Goal: Task Accomplishment & Management: Complete application form

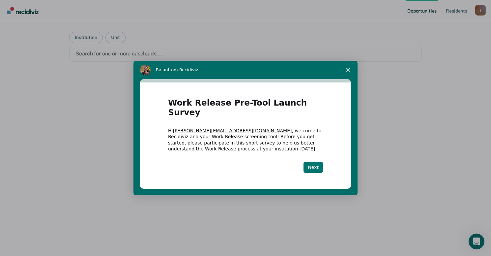
click at [319, 162] on button "Next" at bounding box center [313, 167] width 19 height 11
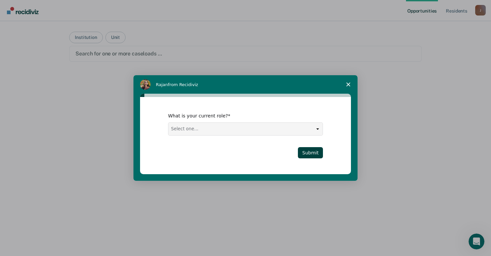
click at [319, 129] on select "Select one... Case Manager FUM Assistant [PERSON_NAME] [PERSON_NAME]" at bounding box center [246, 129] width 154 height 13
select select "Warden"
click at [169, 123] on select "Select one... Case Manager FUM Assistant [PERSON_NAME] [PERSON_NAME]" at bounding box center [246, 129] width 154 height 13
click at [191, 129] on select "Select one... Case Manager FUM Assistant [PERSON_NAME] [PERSON_NAME]" at bounding box center [246, 129] width 154 height 13
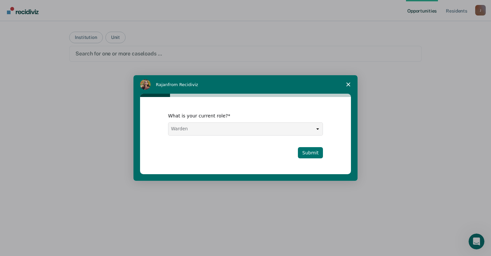
click at [315, 155] on button "Submit" at bounding box center [310, 152] width 25 height 11
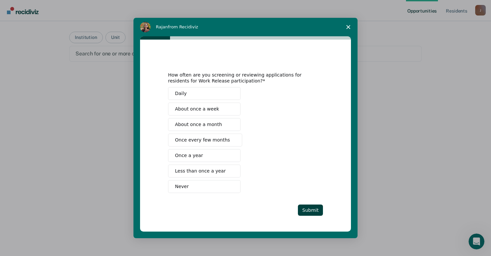
click at [189, 170] on span "Less than once a year" at bounding box center [200, 171] width 51 height 7
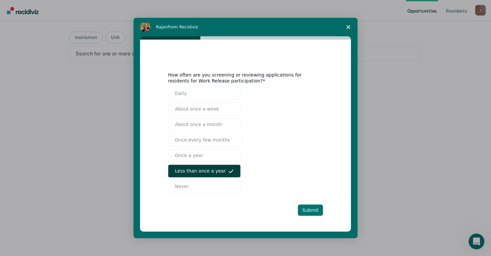
click at [316, 213] on button "Submit" at bounding box center [310, 209] width 25 height 11
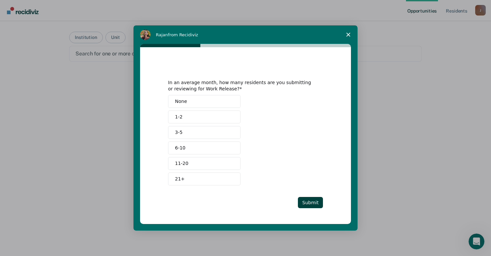
click at [187, 100] on button "None" at bounding box center [204, 101] width 73 height 13
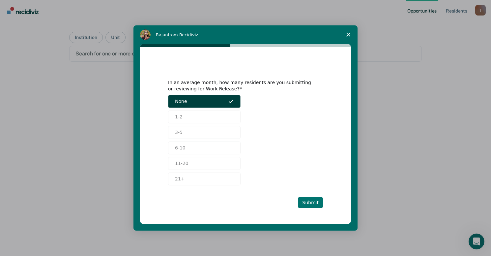
click at [314, 200] on button "Submit" at bounding box center [310, 202] width 25 height 11
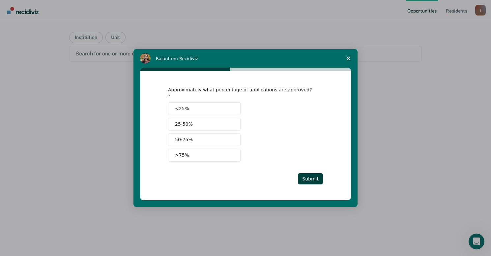
click at [178, 105] on span "<25%" at bounding box center [182, 108] width 14 height 7
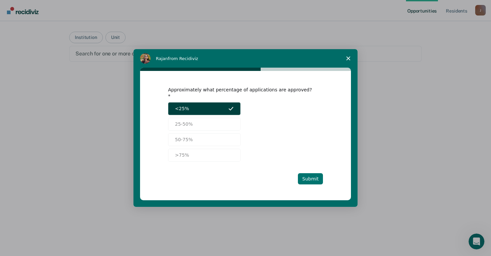
click at [313, 173] on button "Submit" at bounding box center [310, 178] width 25 height 11
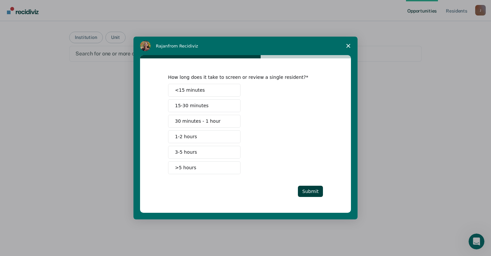
click at [183, 121] on span "30 minutes - 1 hour" at bounding box center [198, 121] width 46 height 7
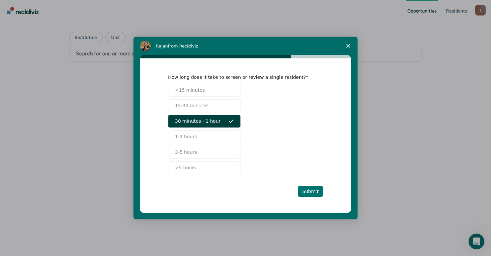
click at [313, 192] on button "Submit" at bounding box center [310, 191] width 25 height 11
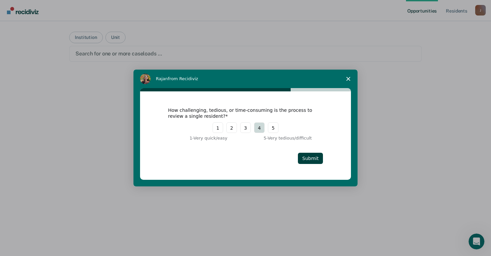
click at [263, 128] on button "4" at bounding box center [259, 127] width 11 height 11
click at [309, 159] on button "Submit" at bounding box center [310, 158] width 25 height 11
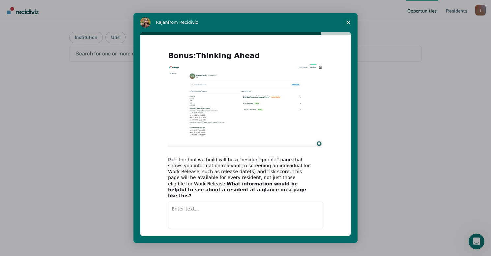
scroll to position [25, 0]
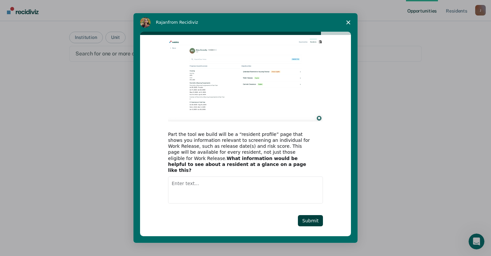
click at [174, 180] on textarea "Enter text..." at bounding box center [245, 189] width 155 height 27
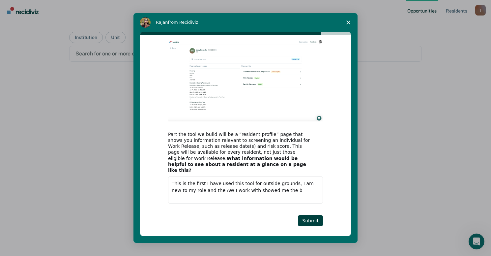
click at [296, 188] on textarea "This is the first I have used this tool for outside grounds, I am new to my rol…" at bounding box center [245, 189] width 155 height 27
click at [299, 185] on textarea "This is the first I have used this tool for outside grounds, I am new to my rol…" at bounding box center [245, 189] width 155 height 27
click at [303, 185] on textarea "This is the first I have used this tool for outside grounds, I am new to my rol…" at bounding box center [245, 189] width 155 height 27
click at [203, 206] on div "Bonus: Thinking Ahead Part the tool we build will be a “resident profile” page …" at bounding box center [245, 125] width 155 height 201
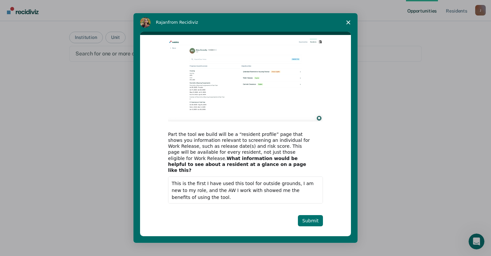
type textarea "This is the first I have used this tool for outside grounds, I am new to my rol…"
click at [318, 215] on button "Submit" at bounding box center [310, 220] width 25 height 11
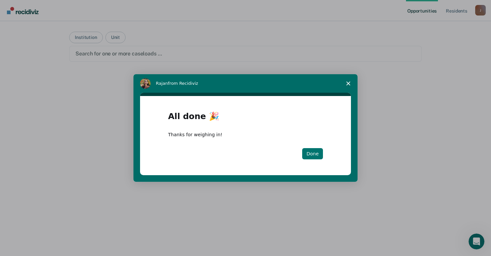
click at [319, 159] on button "Done" at bounding box center [312, 153] width 21 height 11
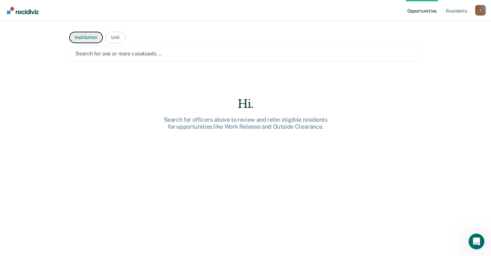
click at [92, 37] on button "Institution" at bounding box center [85, 38] width 33 height 12
click at [88, 36] on button "Institution" at bounding box center [85, 38] width 33 height 12
click at [98, 52] on div at bounding box center [246, 54] width 340 height 8
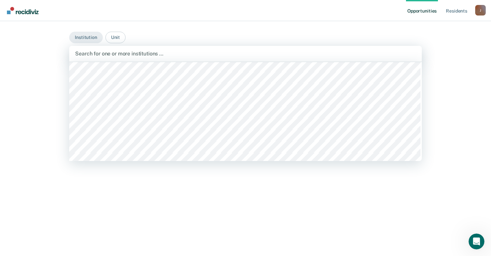
scroll to position [66, 0]
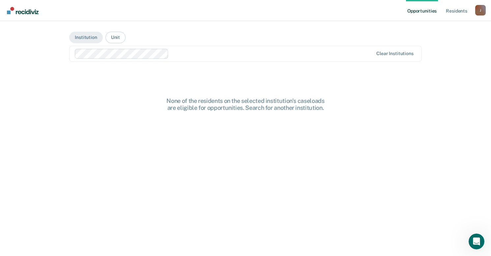
click at [122, 68] on main "Institution Unit option [US_STATE][GEOGRAPHIC_DATA], selected. Clear institutio…" at bounding box center [245, 130] width 369 height 219
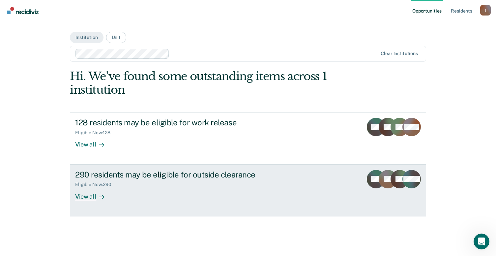
click at [87, 197] on div "View all" at bounding box center [93, 193] width 37 height 13
